Goal: Task Accomplishment & Management: Use online tool/utility

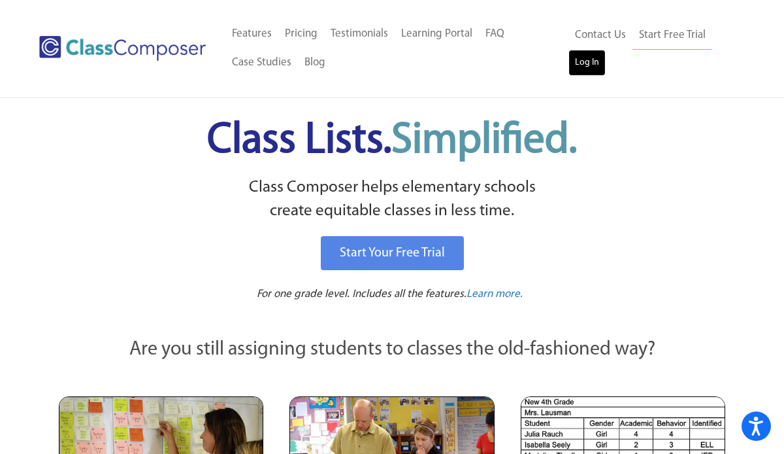
click at [584, 59] on link "Log In" at bounding box center [587, 63] width 37 height 26
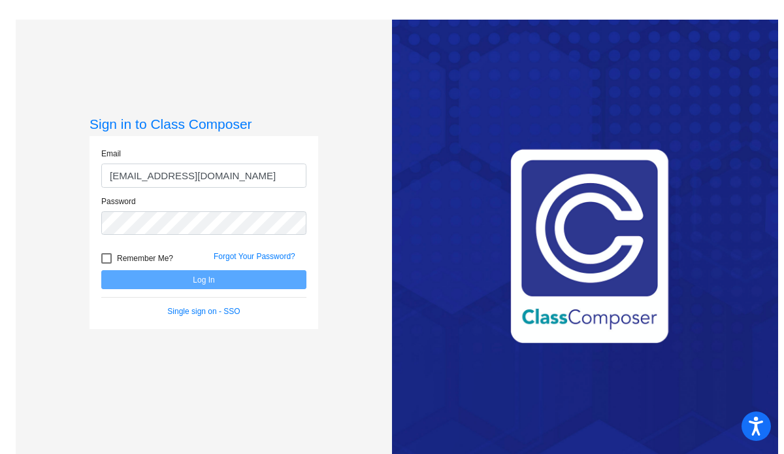
type input "qquach@schools.nyc.gov"
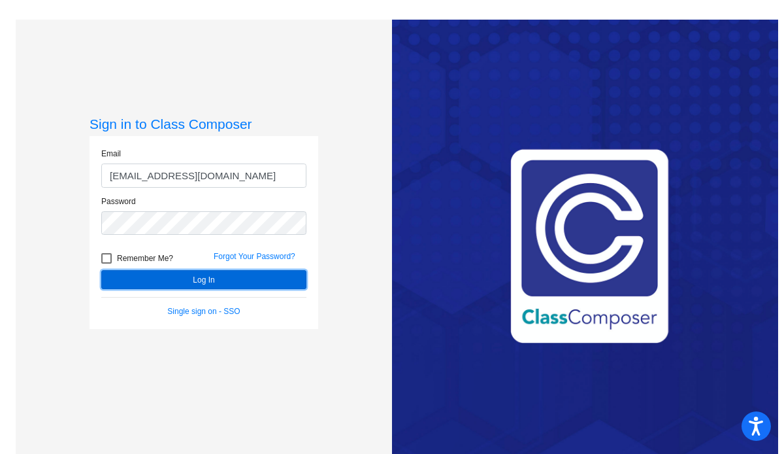
click at [227, 287] on button "Log In" at bounding box center [203, 279] width 205 height 19
click at [249, 274] on button "Log In" at bounding box center [203, 279] width 205 height 19
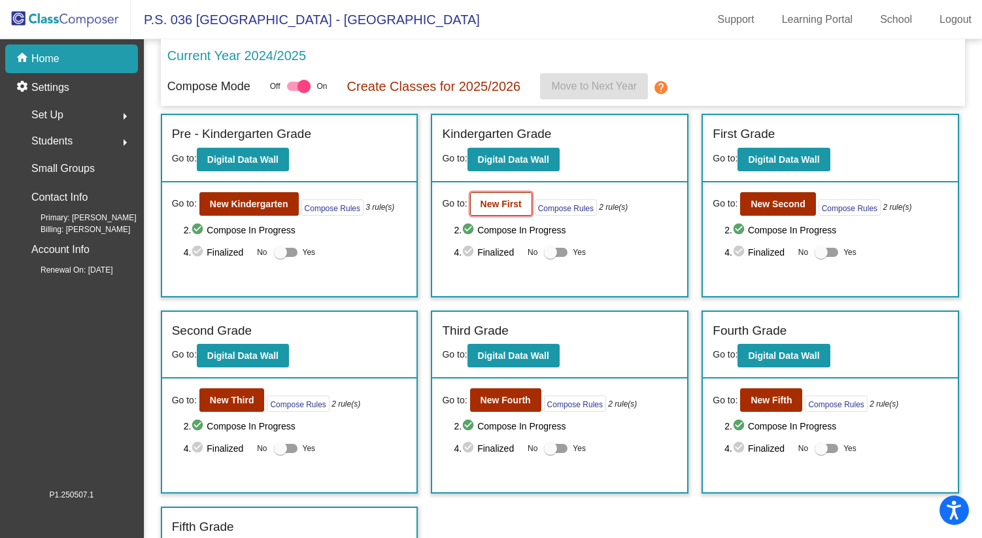
click at [508, 206] on b "New First" at bounding box center [500, 204] width 41 height 10
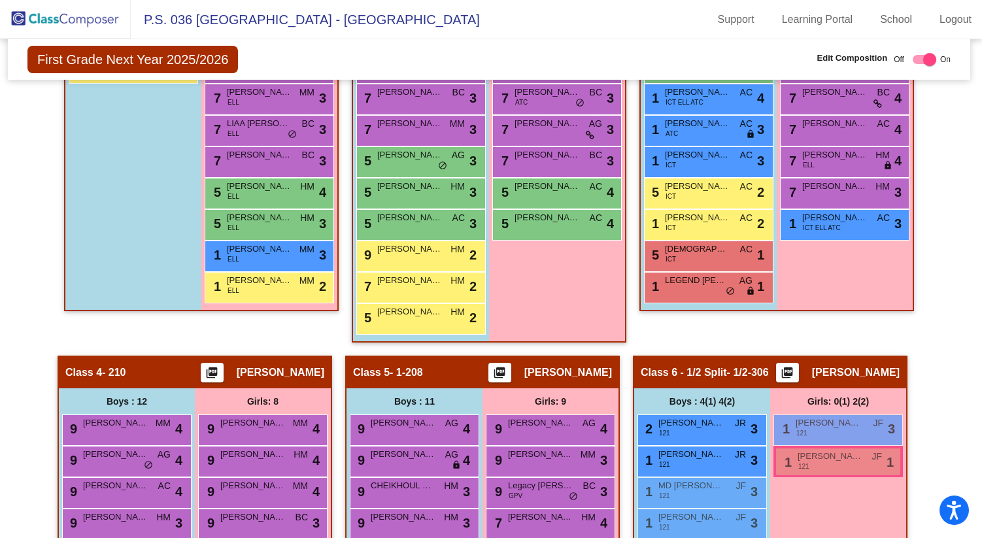
scroll to position [0, 2]
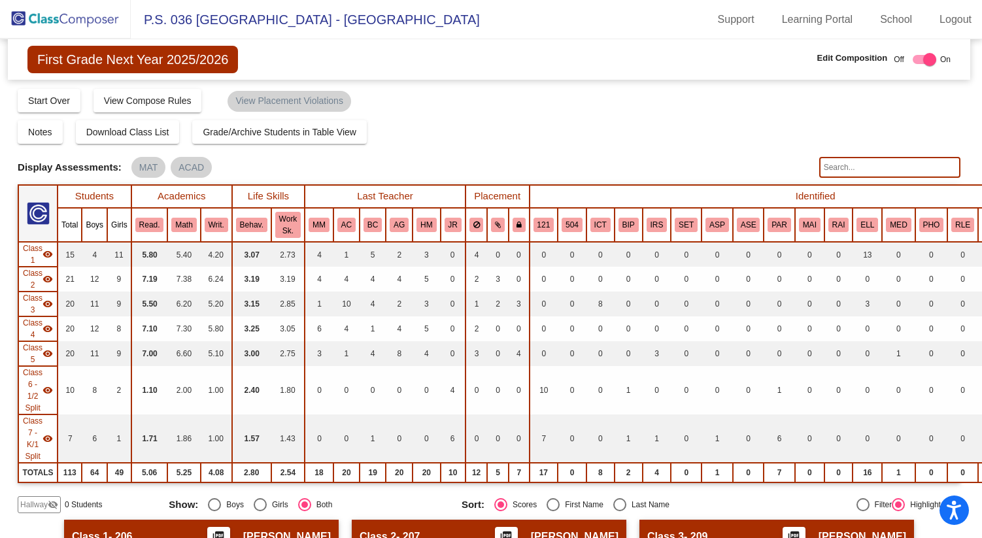
click at [105, 23] on img at bounding box center [65, 19] width 131 height 39
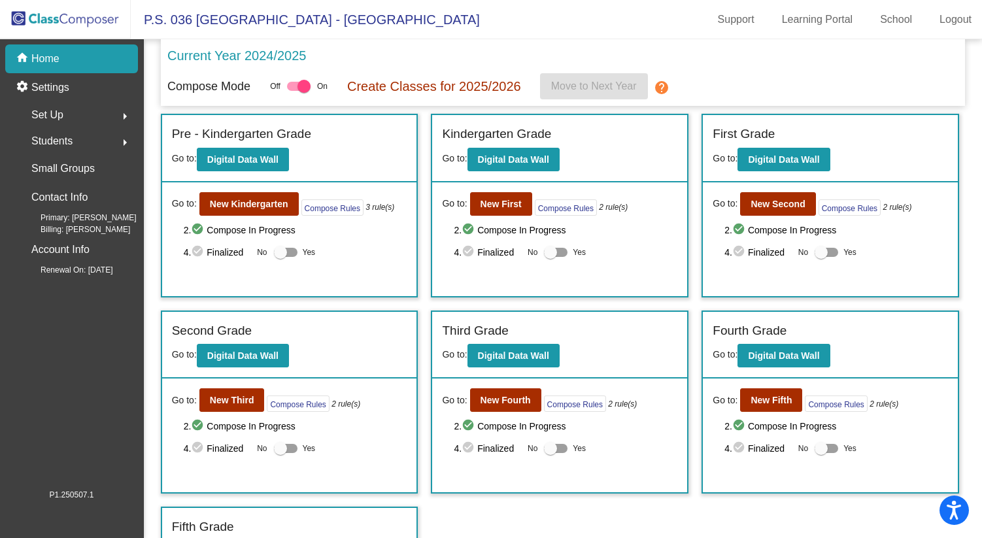
click at [122, 141] on mat-icon "arrow_right" at bounding box center [125, 143] width 16 height 16
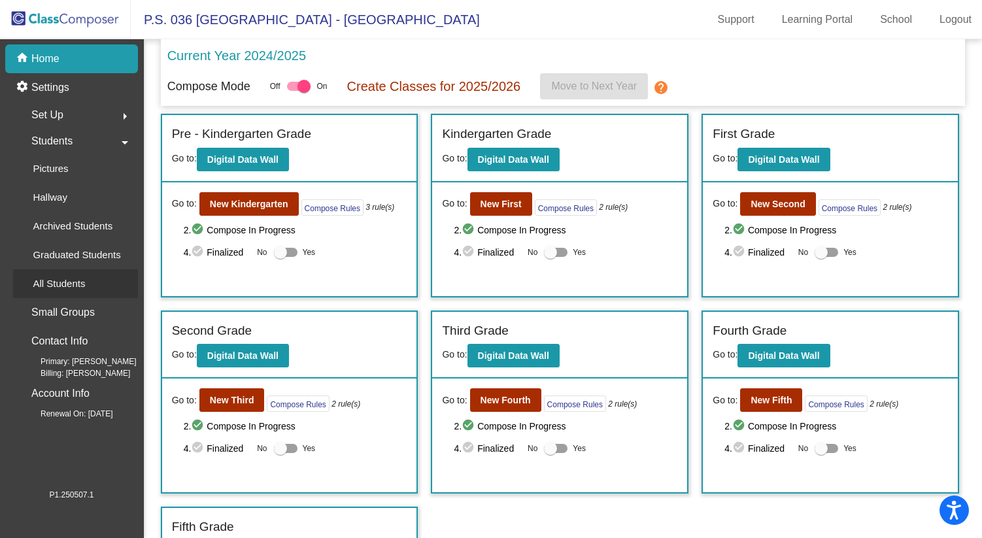
click at [90, 284] on div "All Students" at bounding box center [54, 283] width 82 height 29
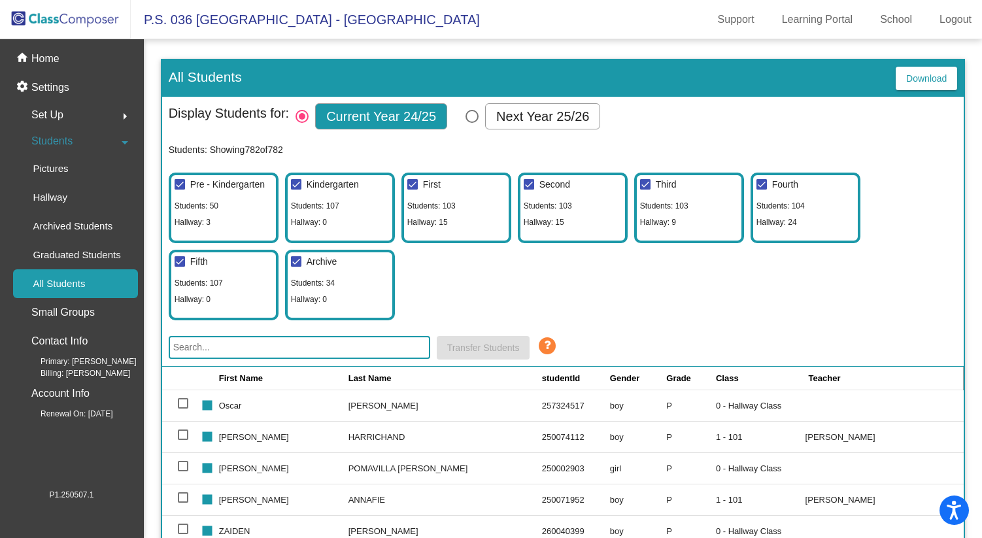
click at [350, 348] on input "text" at bounding box center [299, 347] width 261 height 23
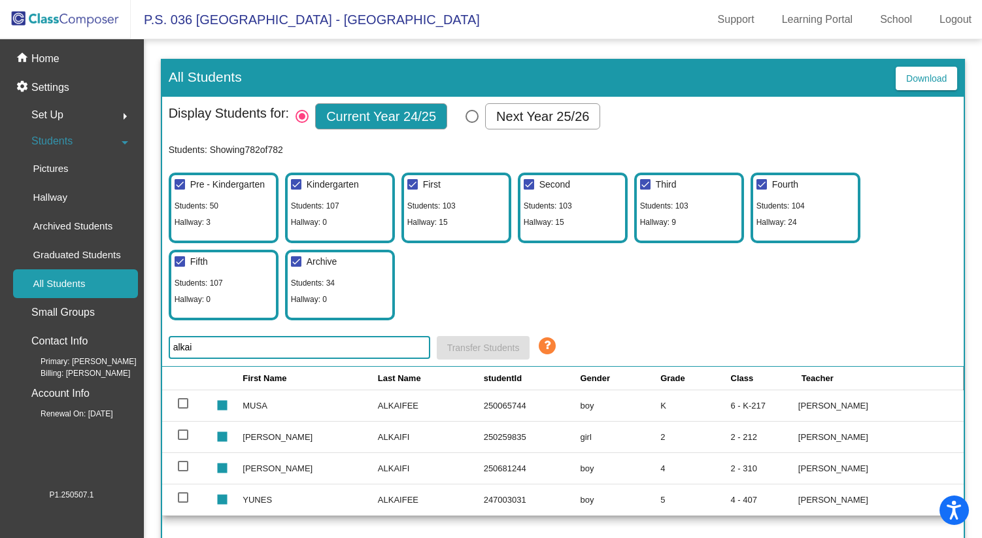
type input "alkai"
click at [181, 453] on div at bounding box center [183, 466] width 10 height 10
click at [182, 453] on input "select row 561" at bounding box center [182, 471] width 1 height 1
click at [181, 453] on div at bounding box center [183, 466] width 10 height 10
click at [182, 453] on input "deselect row 561" at bounding box center [182, 471] width 1 height 1
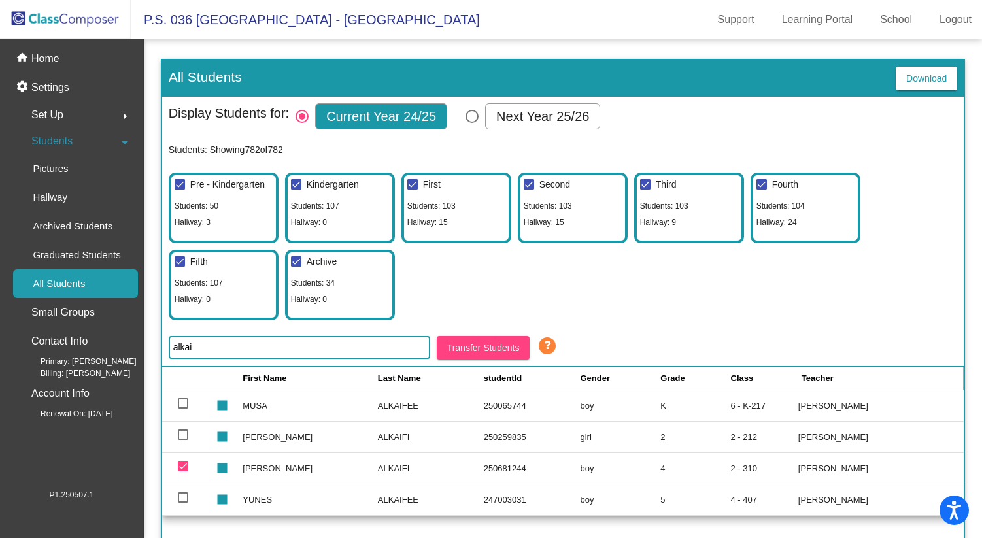
checkbox input "false"
click at [242, 453] on td "ISMAIL" at bounding box center [309, 467] width 135 height 31
click at [784, 453] on td "Jasmine Gonzalez-Chavez" at bounding box center [880, 467] width 165 height 31
click at [102, 16] on img at bounding box center [65, 19] width 131 height 39
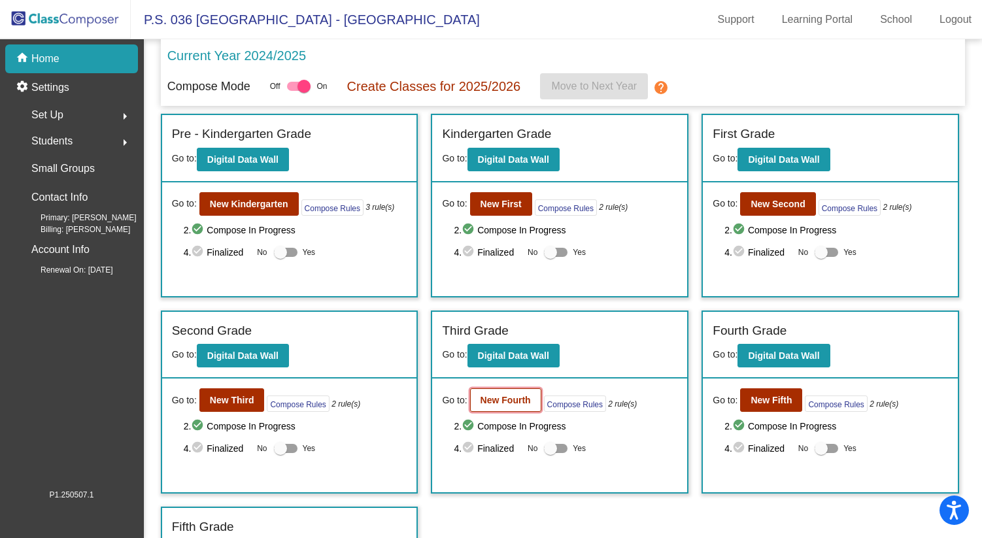
click at [509, 393] on button "New Fourth" at bounding box center [505, 400] width 71 height 24
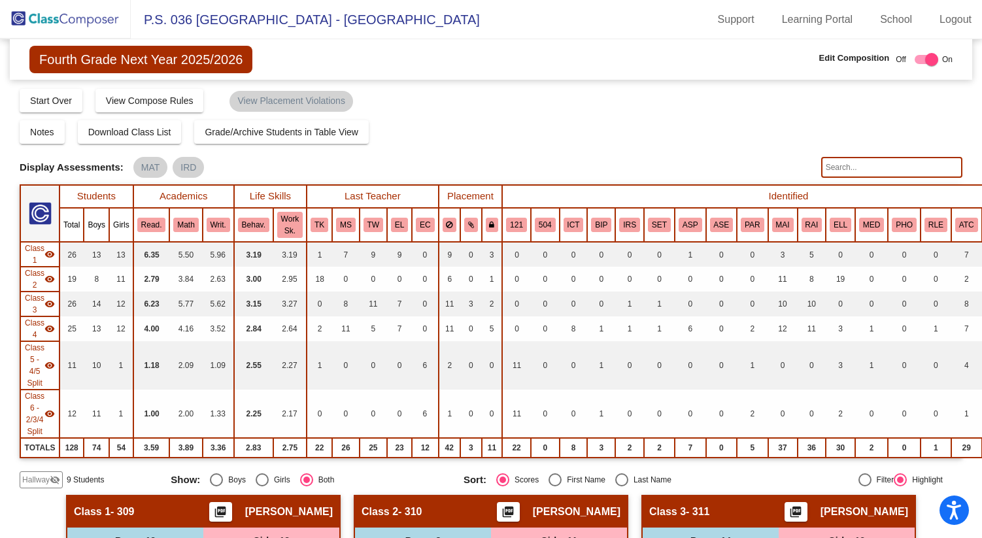
click at [93, 23] on img at bounding box center [65, 19] width 131 height 39
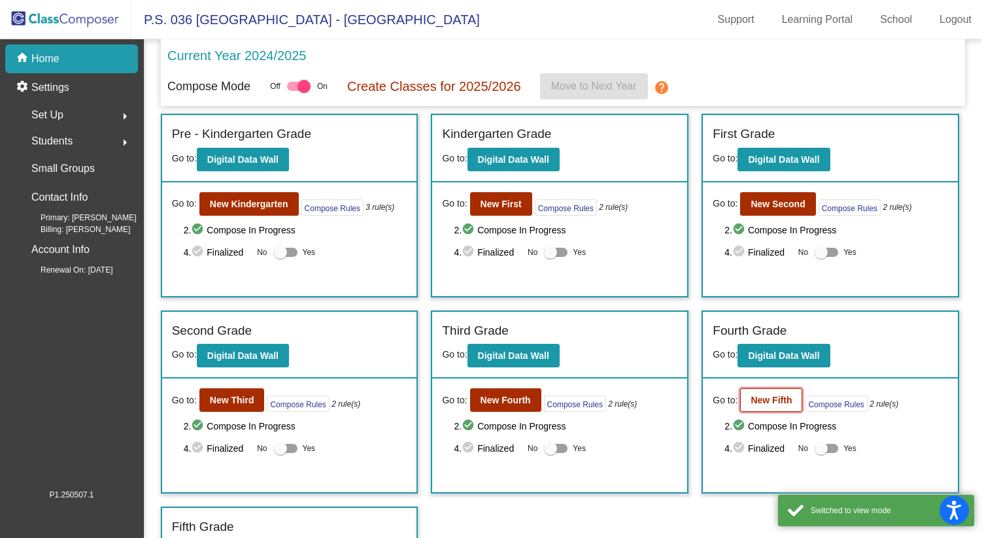
click at [768, 403] on b "New Fifth" at bounding box center [770, 400] width 41 height 10
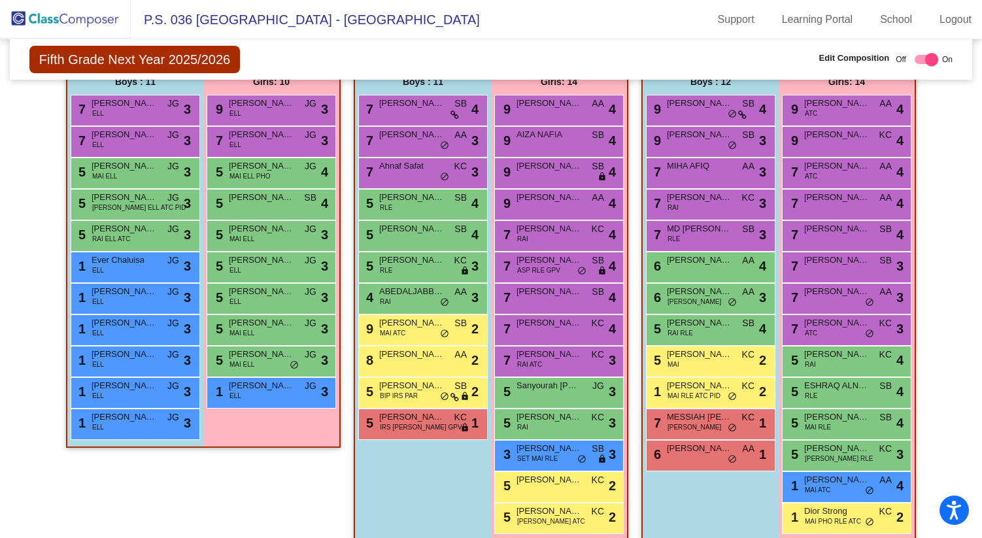
scroll to position [412, 0]
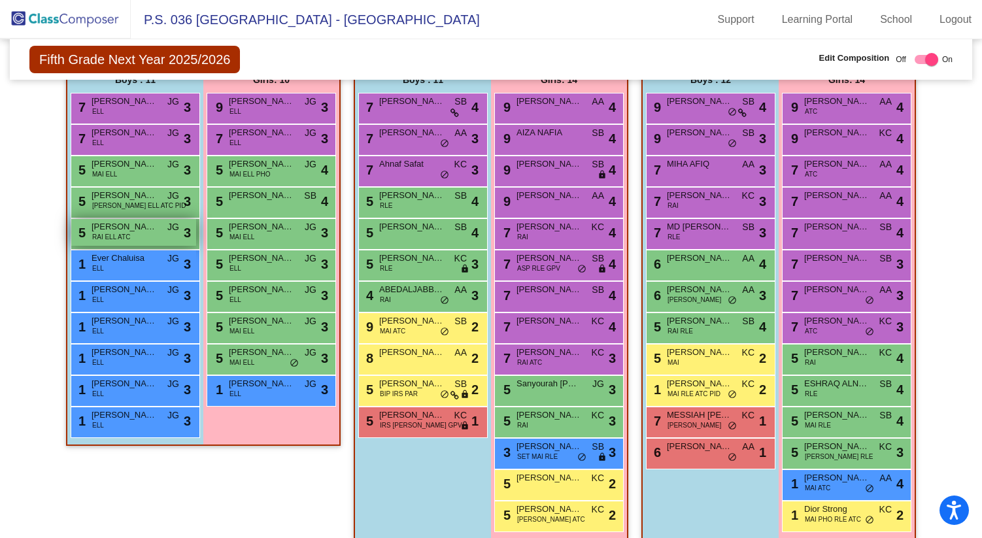
click at [137, 237] on div "5 ISMAIL ALKAIFI RAI ELL ATC JG lock do_not_disturb_alt 3" at bounding box center [133, 232] width 125 height 27
